Goal: Navigation & Orientation: Find specific page/section

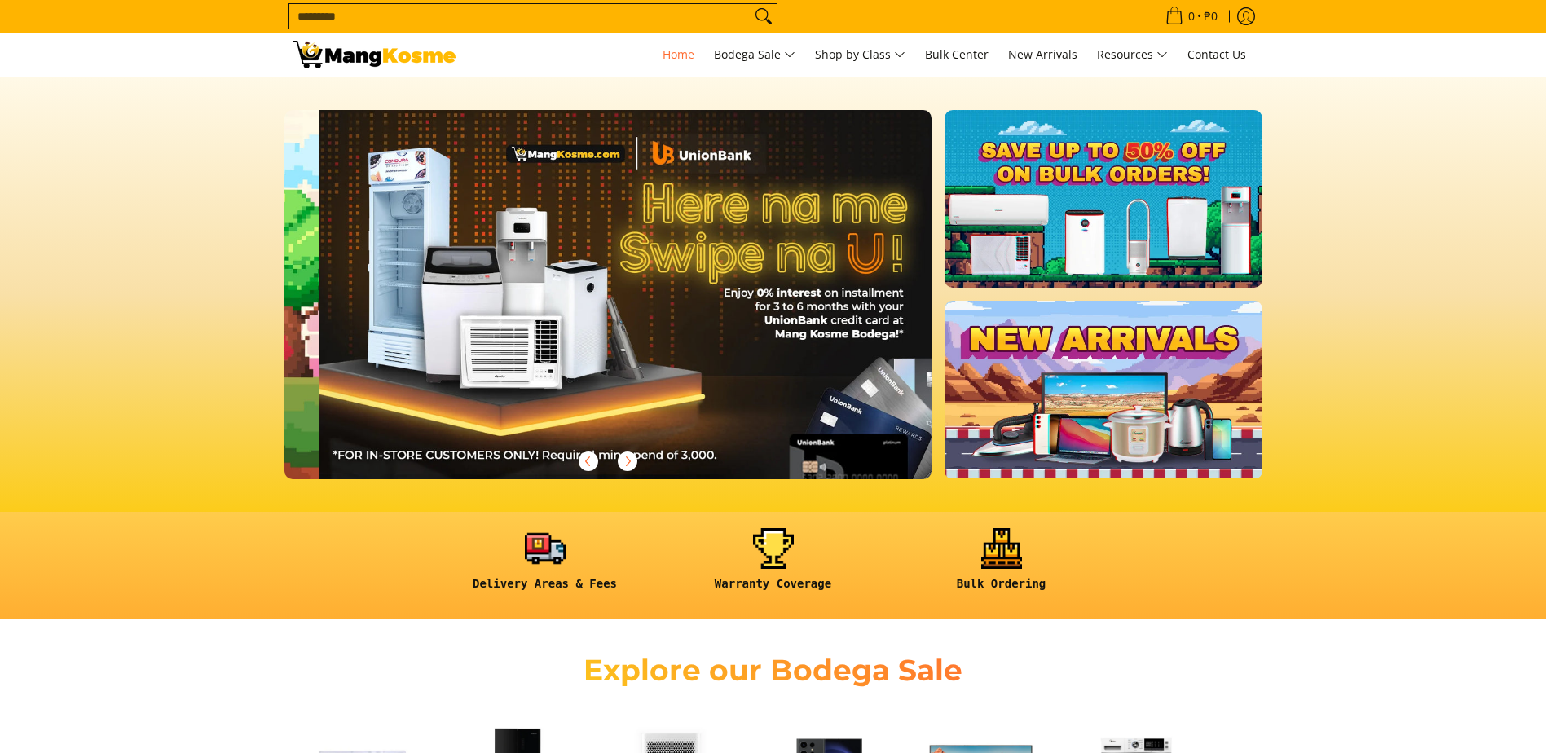
scroll to position [0, 648]
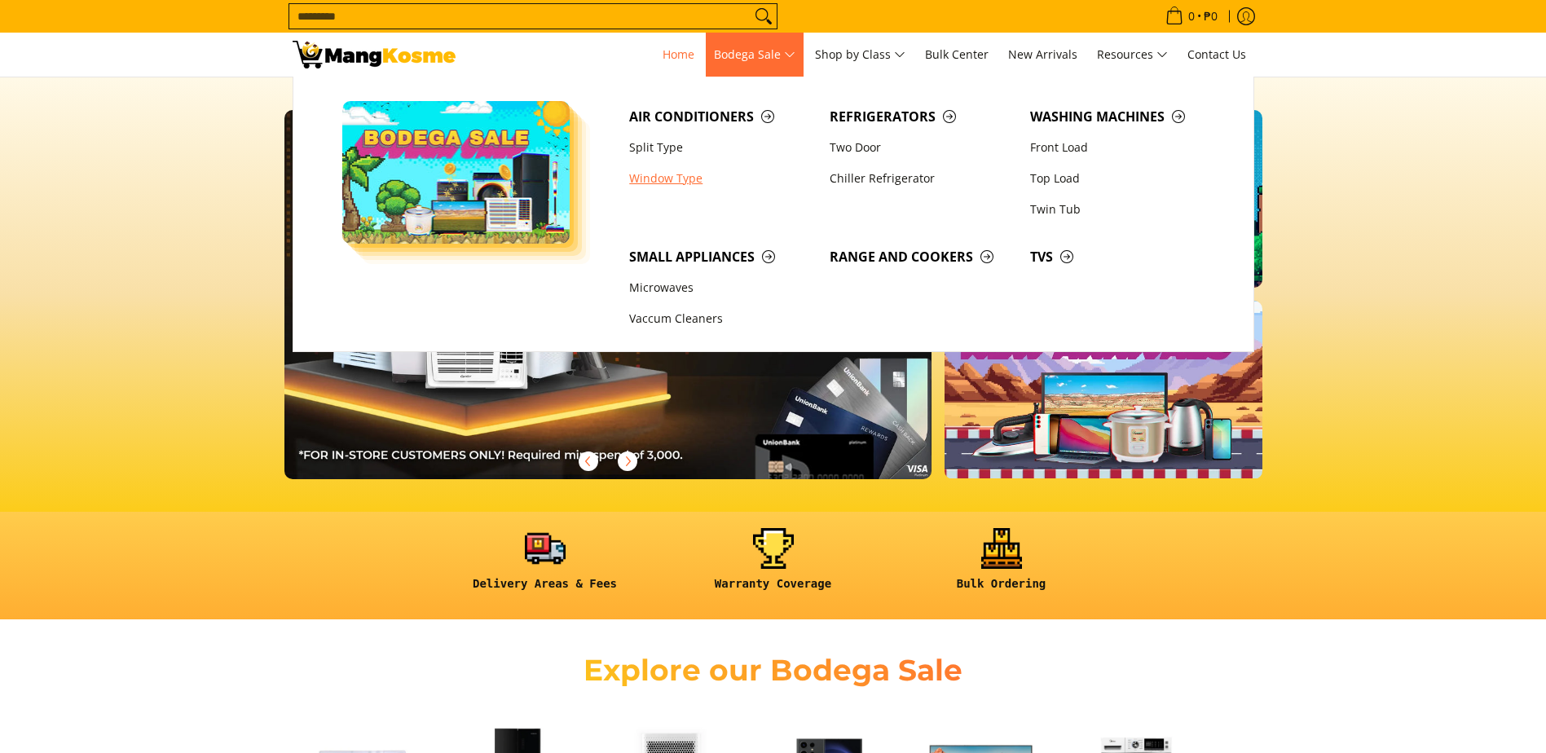
click at [644, 170] on link "Window Type" at bounding box center [721, 178] width 201 height 31
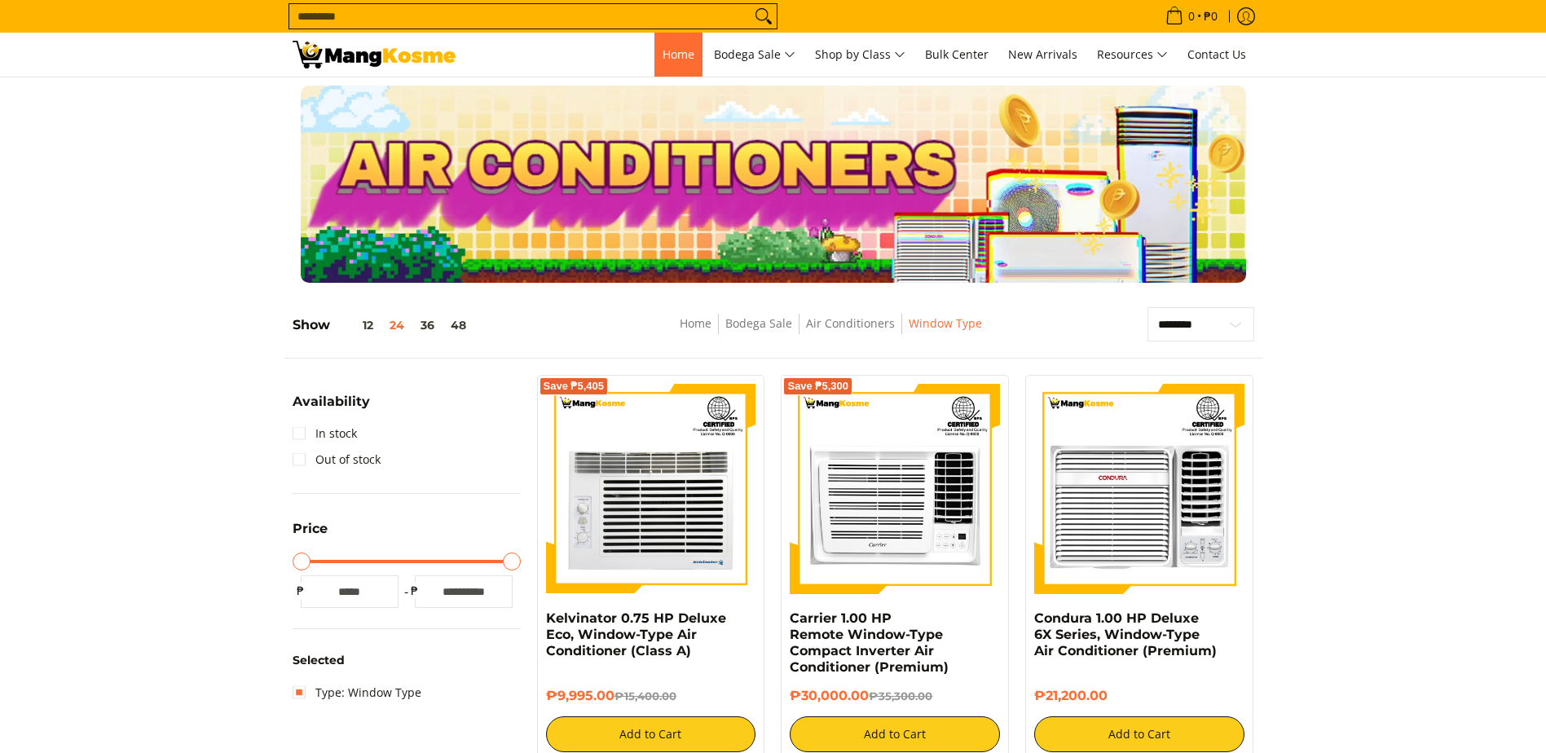
click at [677, 42] on link "Home" at bounding box center [679, 55] width 48 height 44
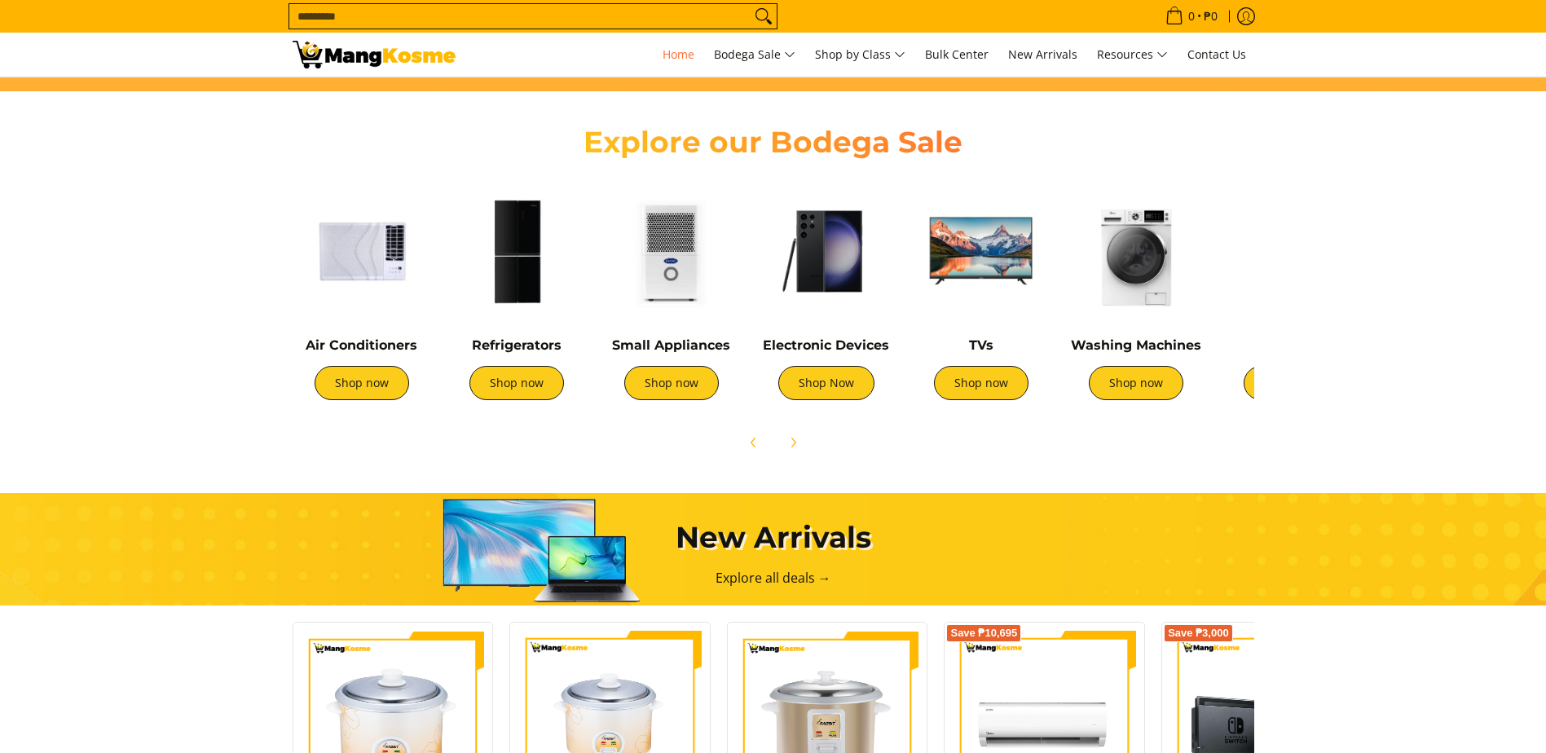
scroll to position [0, 648]
